Goal: Check status

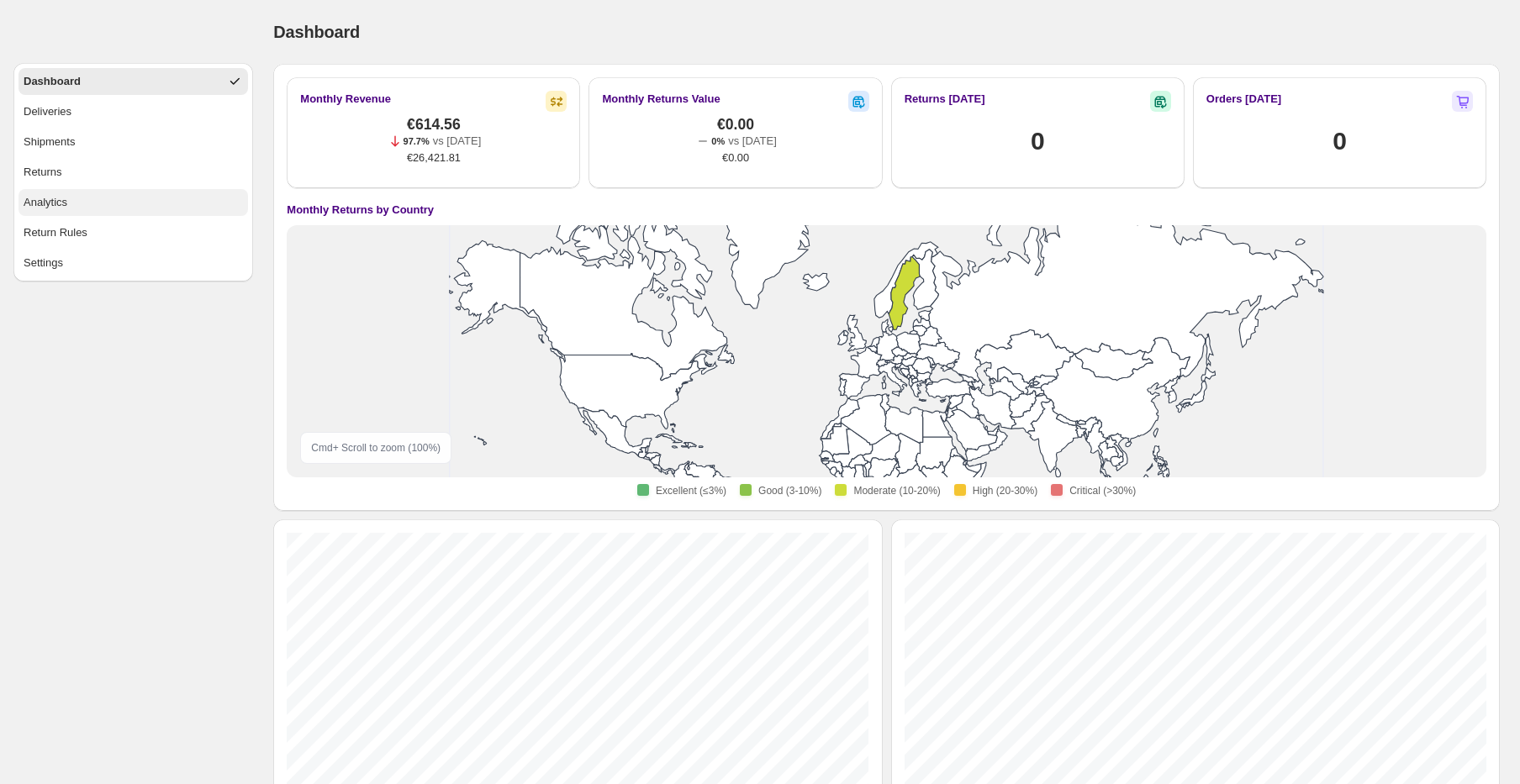
click at [128, 201] on button "Analytics" at bounding box center [133, 203] width 230 height 27
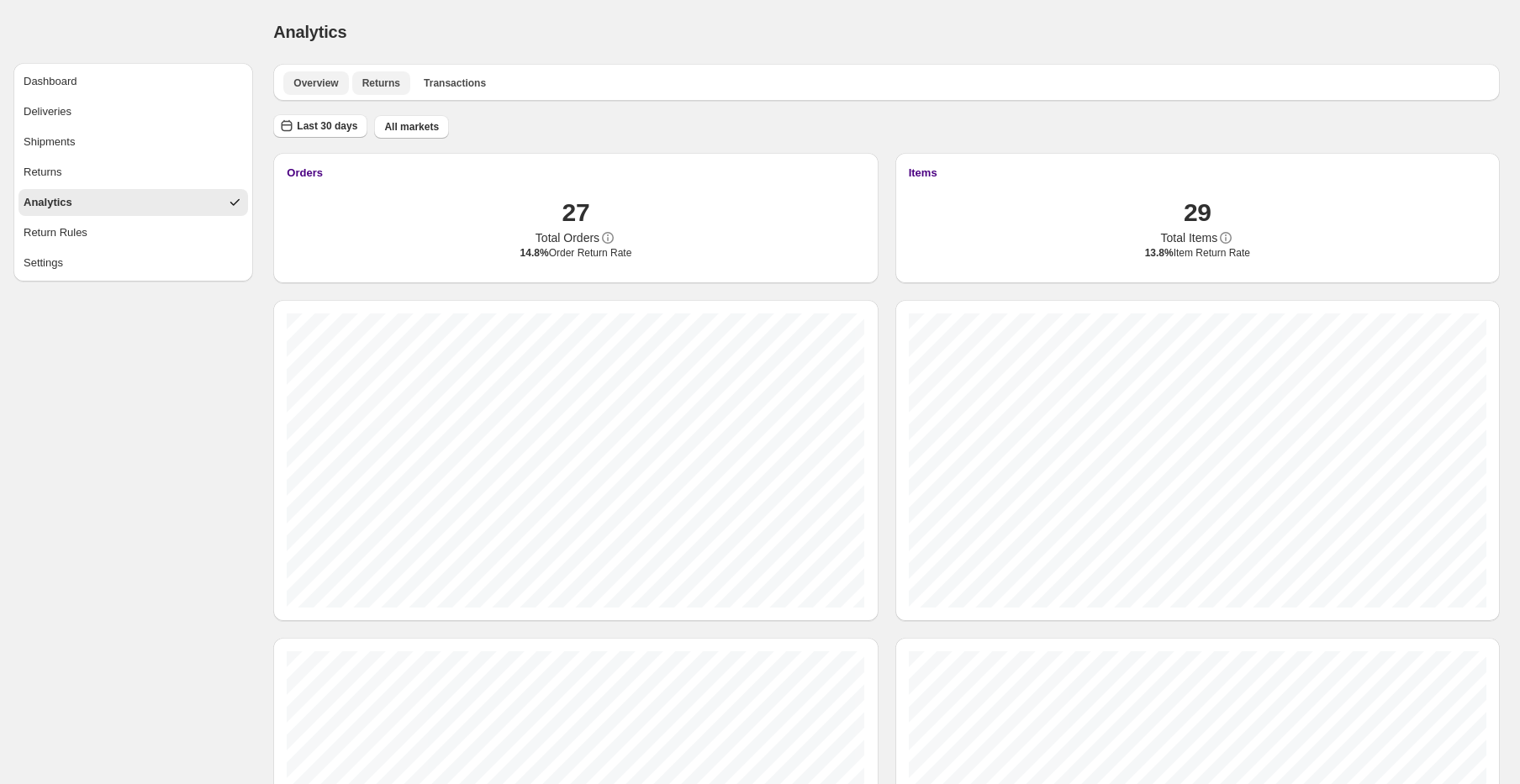
click at [386, 73] on button "Returns" at bounding box center [381, 83] width 58 height 23
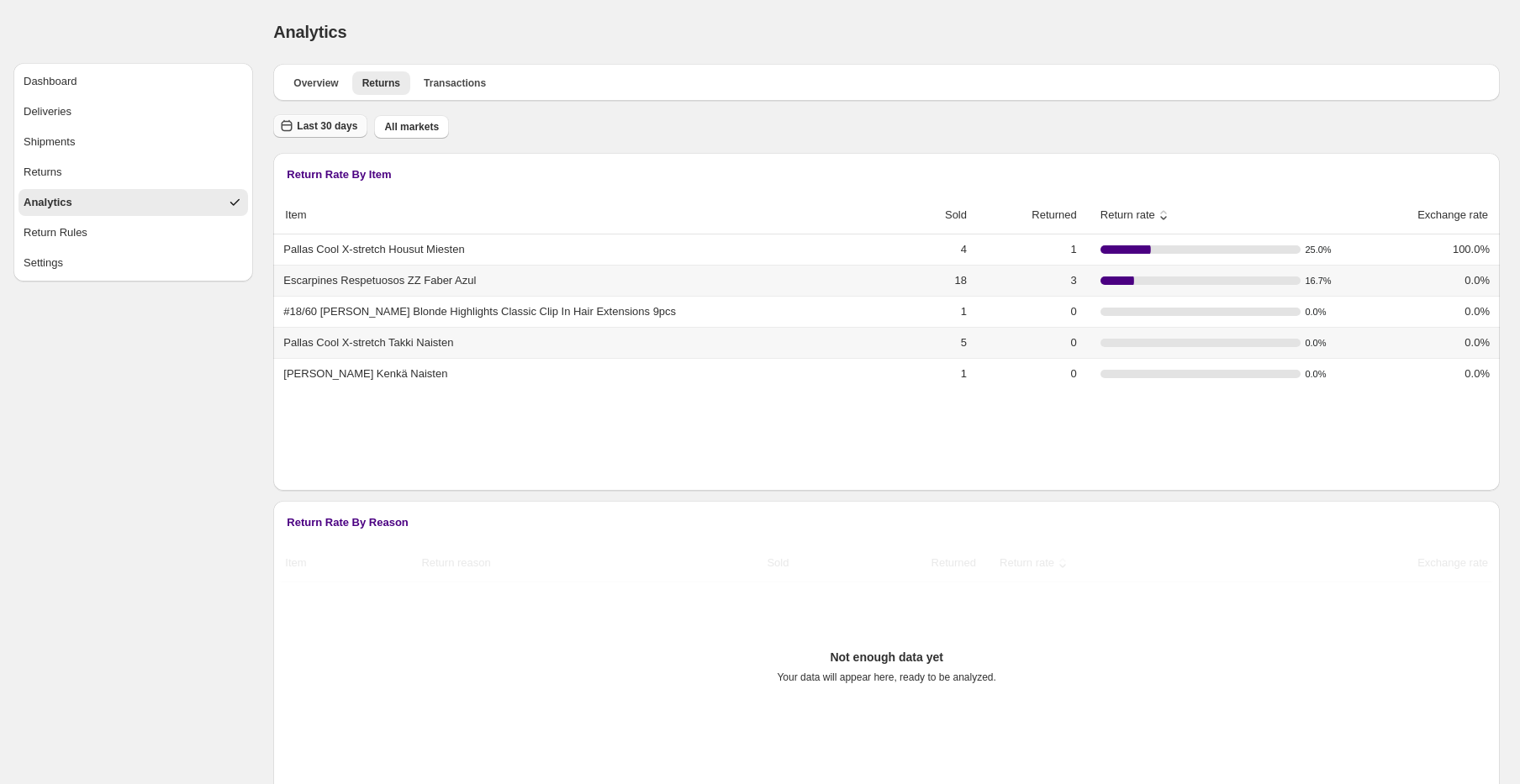
click at [351, 122] on span "Last 30 days" at bounding box center [327, 126] width 60 height 14
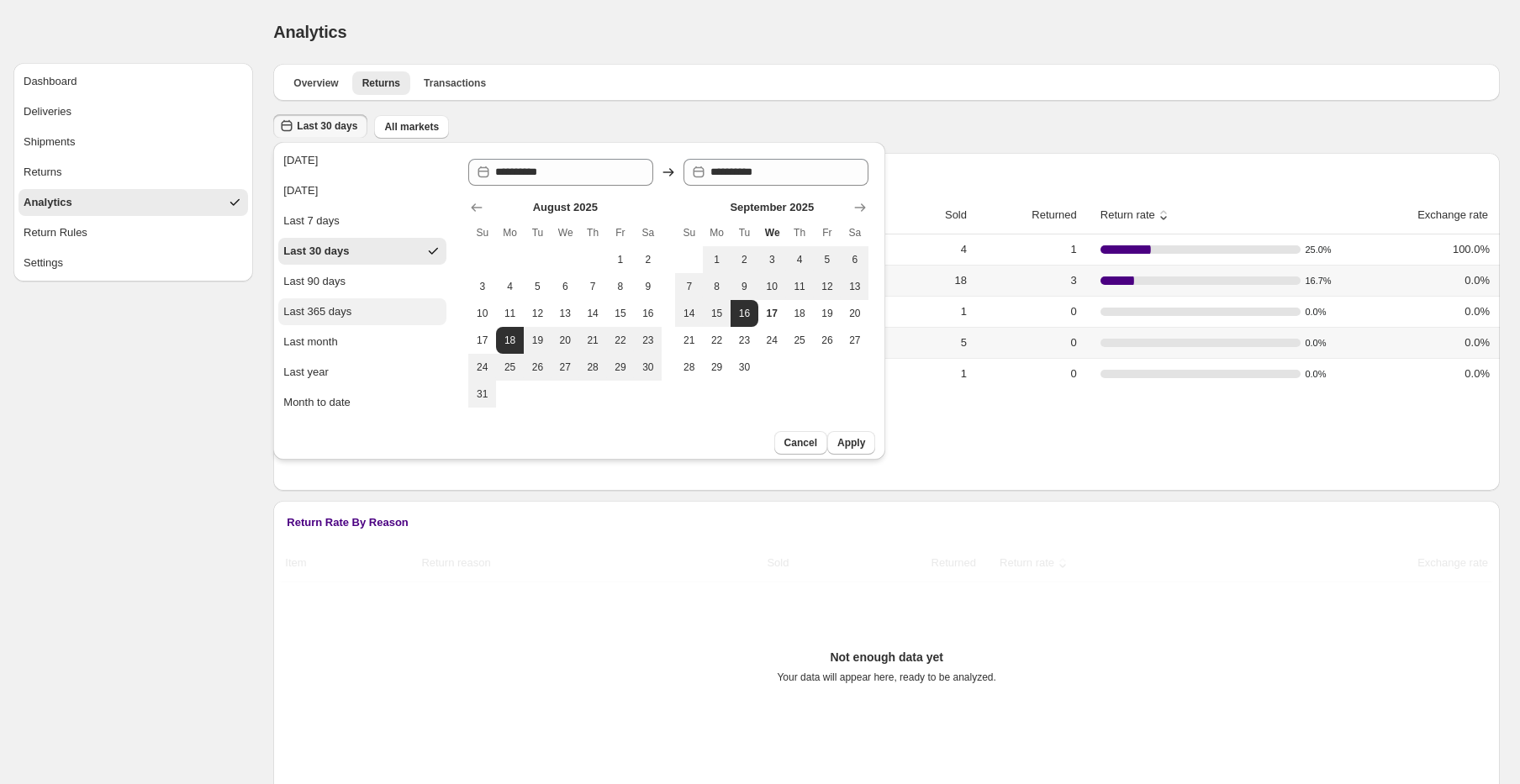
click at [351, 320] on button "Last 365 days" at bounding box center [362, 312] width 168 height 27
type input "**********"
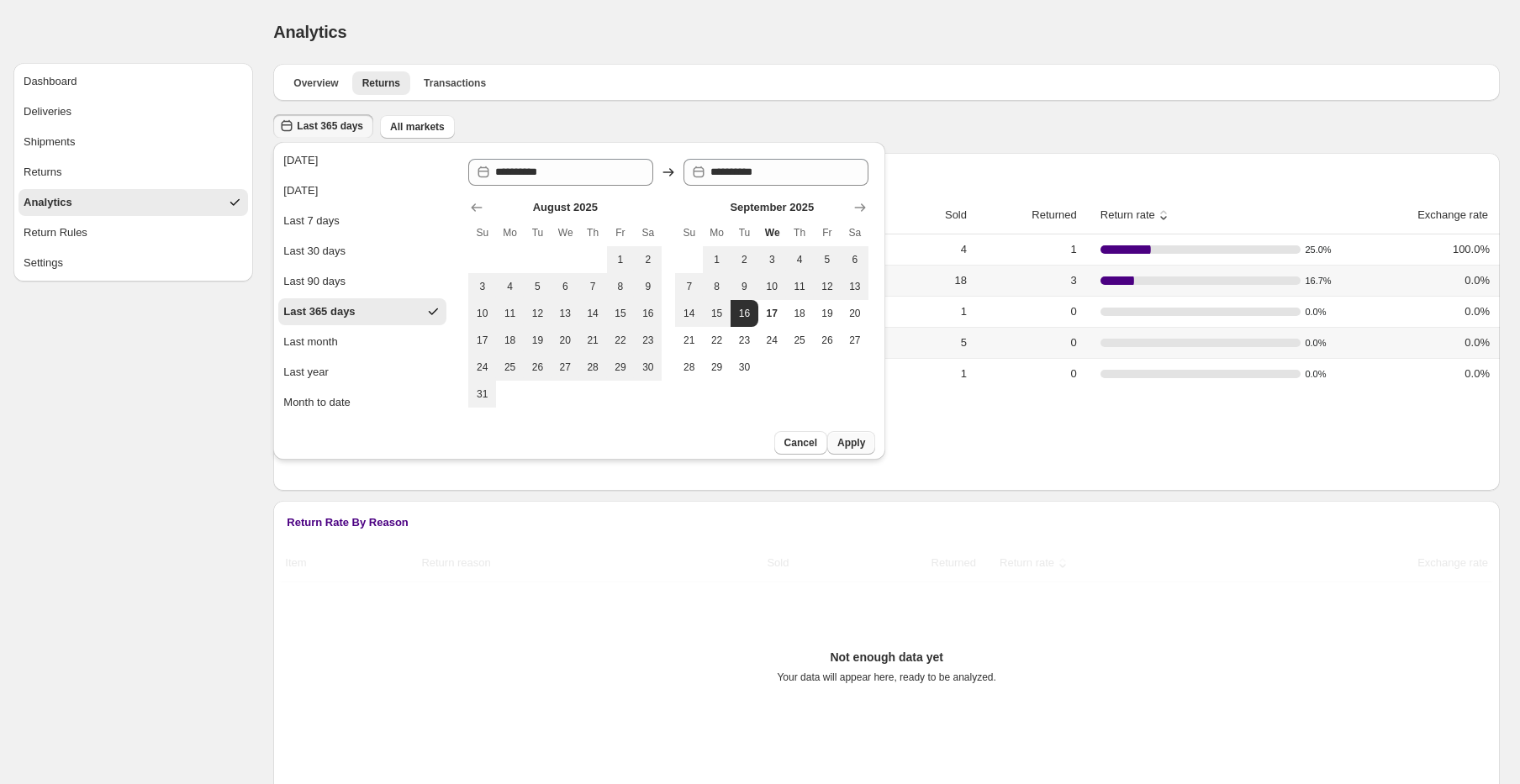
click at [841, 439] on span "Apply" at bounding box center [851, 443] width 28 height 14
